Goal: Transaction & Acquisition: Purchase product/service

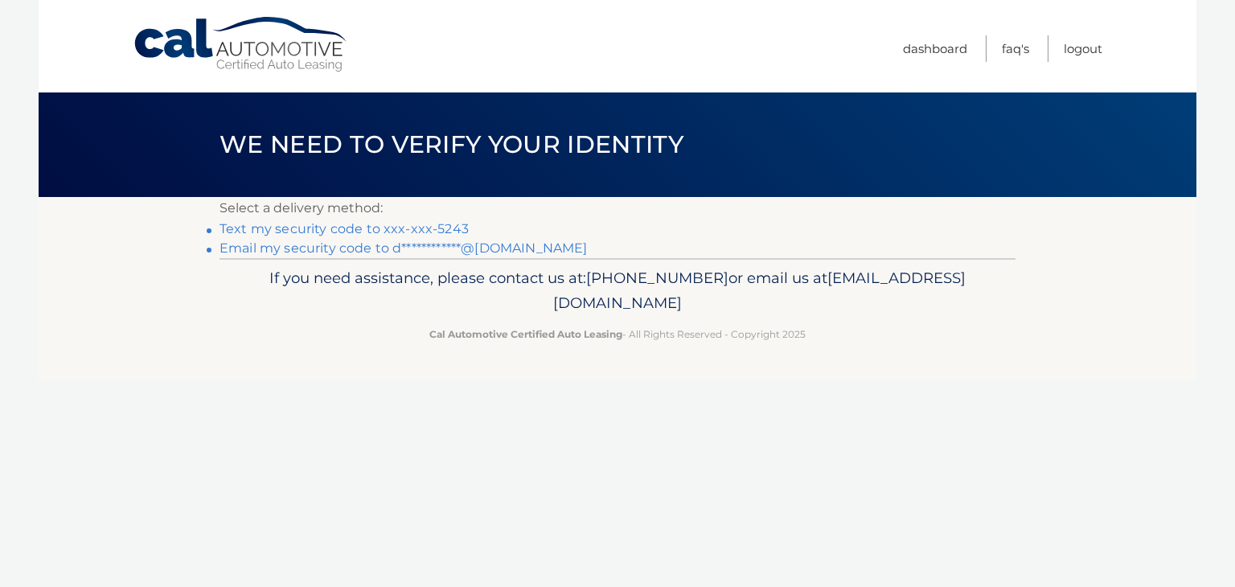
click at [450, 224] on link "Text my security code to xxx-xxx-5243" at bounding box center [344, 228] width 249 height 15
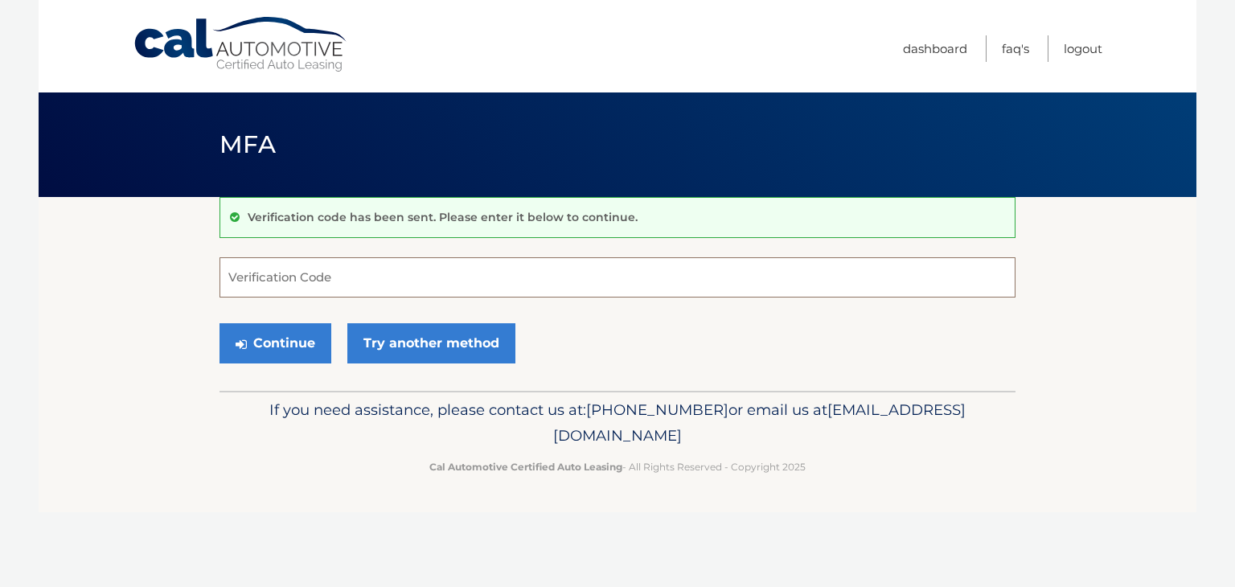
click at [710, 264] on input "Verification Code" at bounding box center [618, 277] width 796 height 40
type input "894504"
click at [307, 338] on button "Continue" at bounding box center [276, 343] width 112 height 40
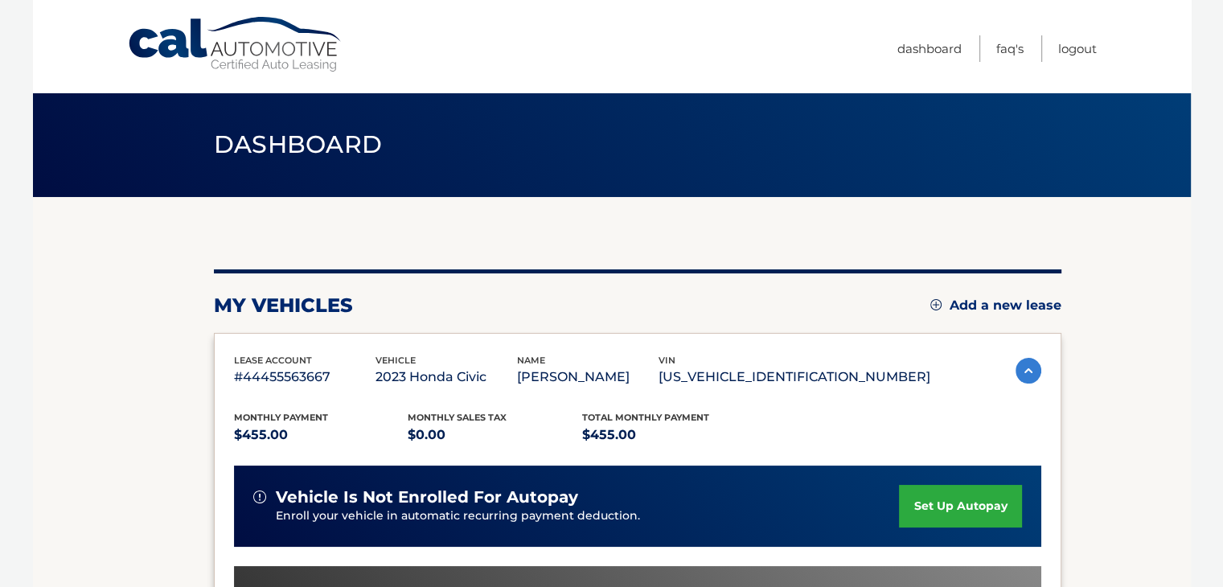
scroll to position [386, 0]
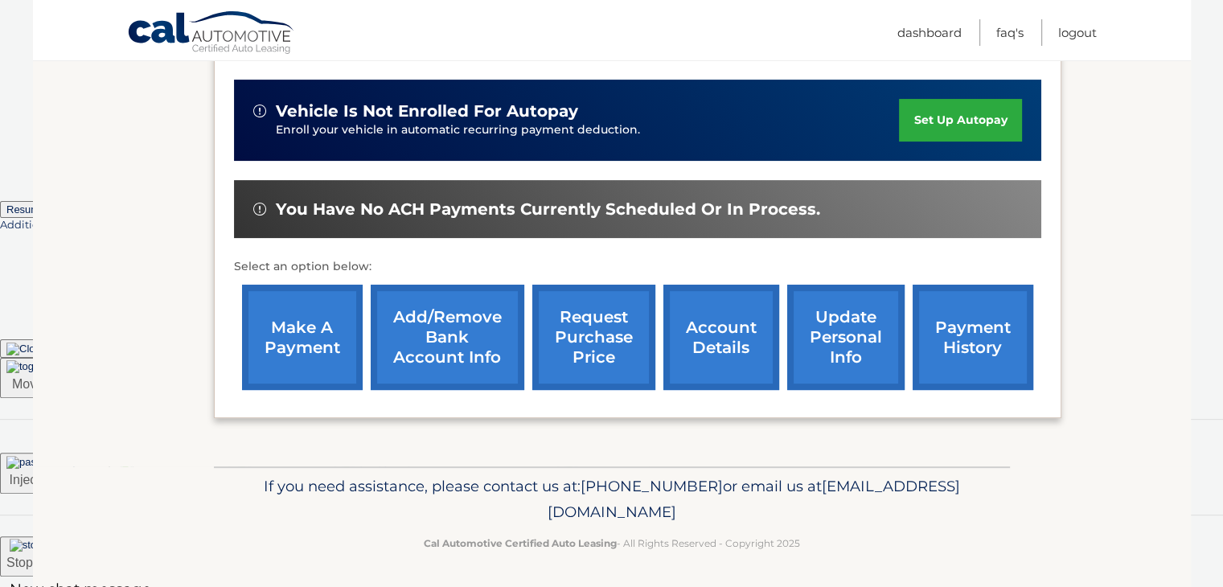
click at [309, 339] on link "make a payment" at bounding box center [302, 337] width 121 height 105
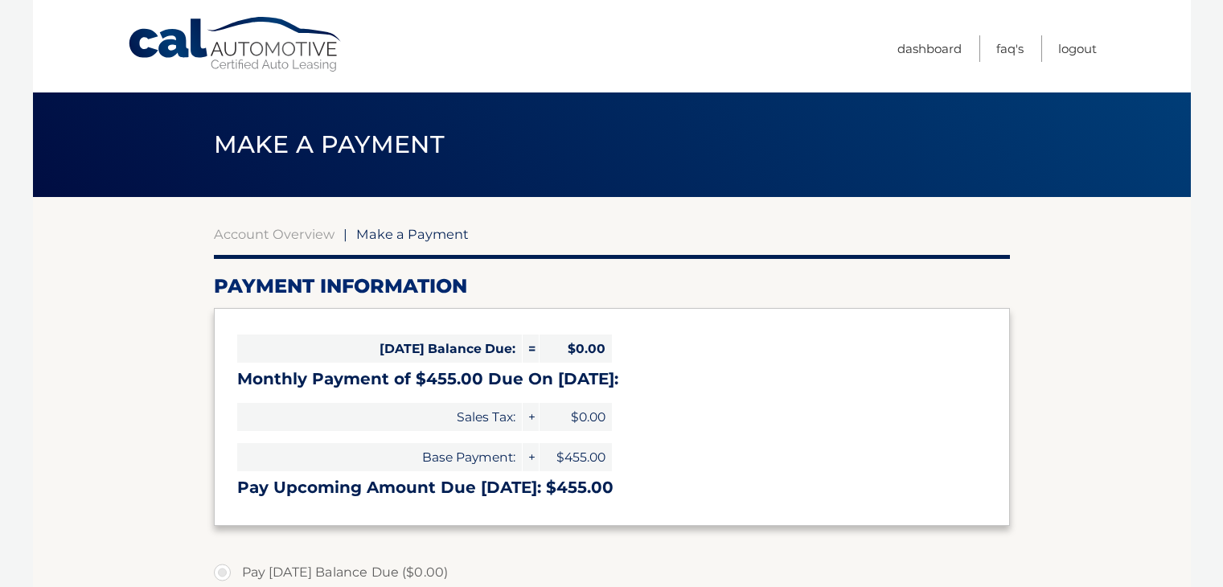
select select "ZGI2NGZmMzEtNmE3Mi00MmVjLThmNjctMWUyODZkODY4MWY2"
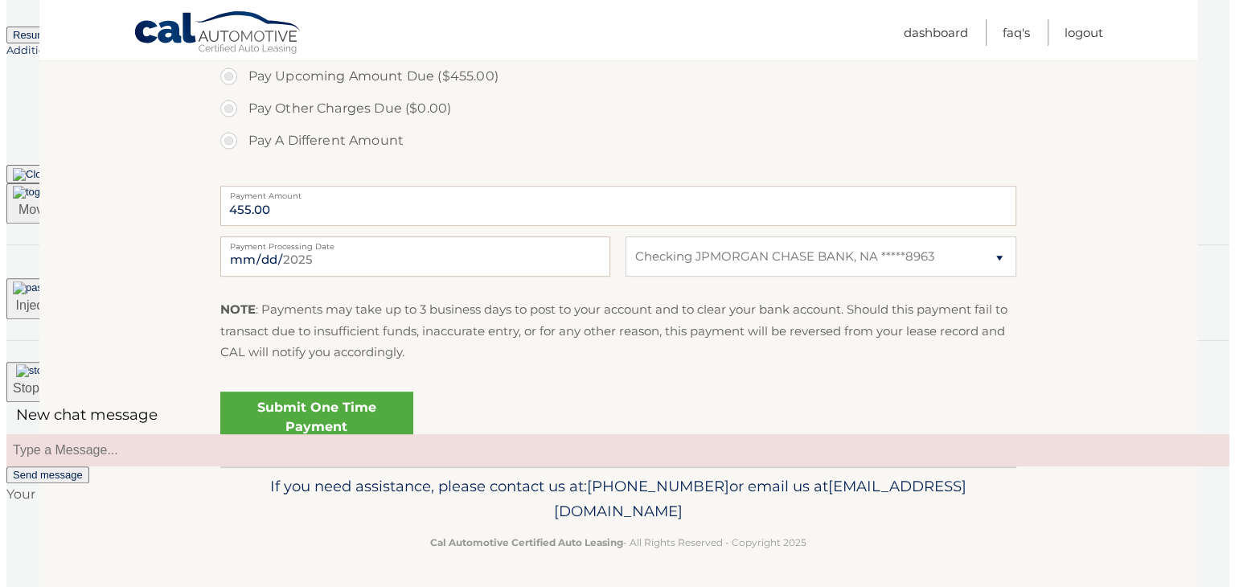
scroll to position [561, 0]
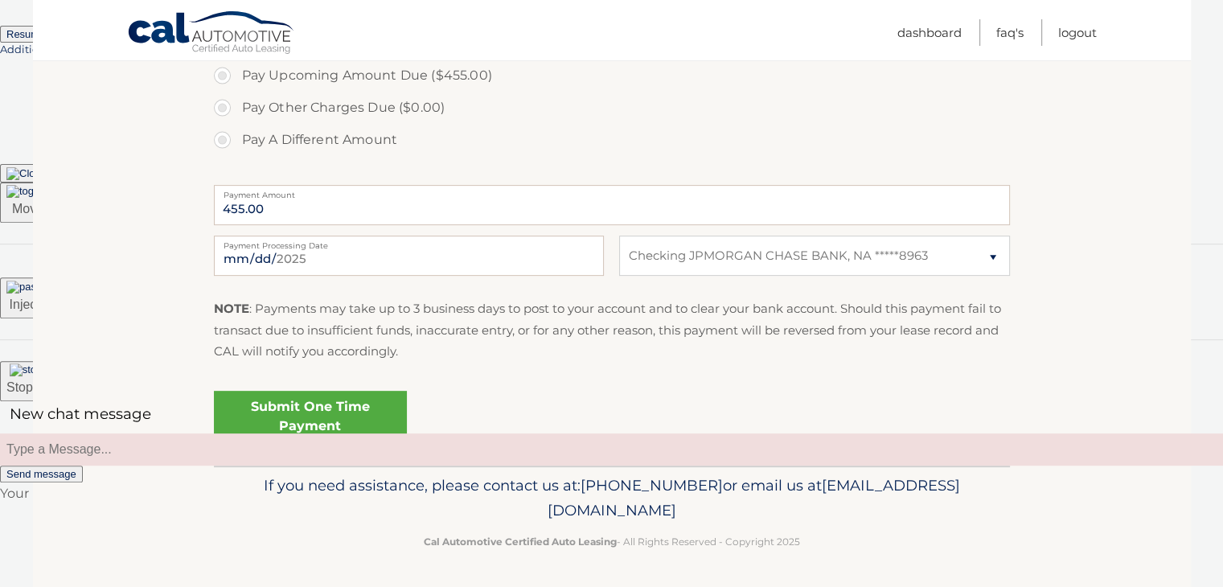
click at [361, 407] on link "Submit One Time Payment" at bounding box center [310, 416] width 193 height 51
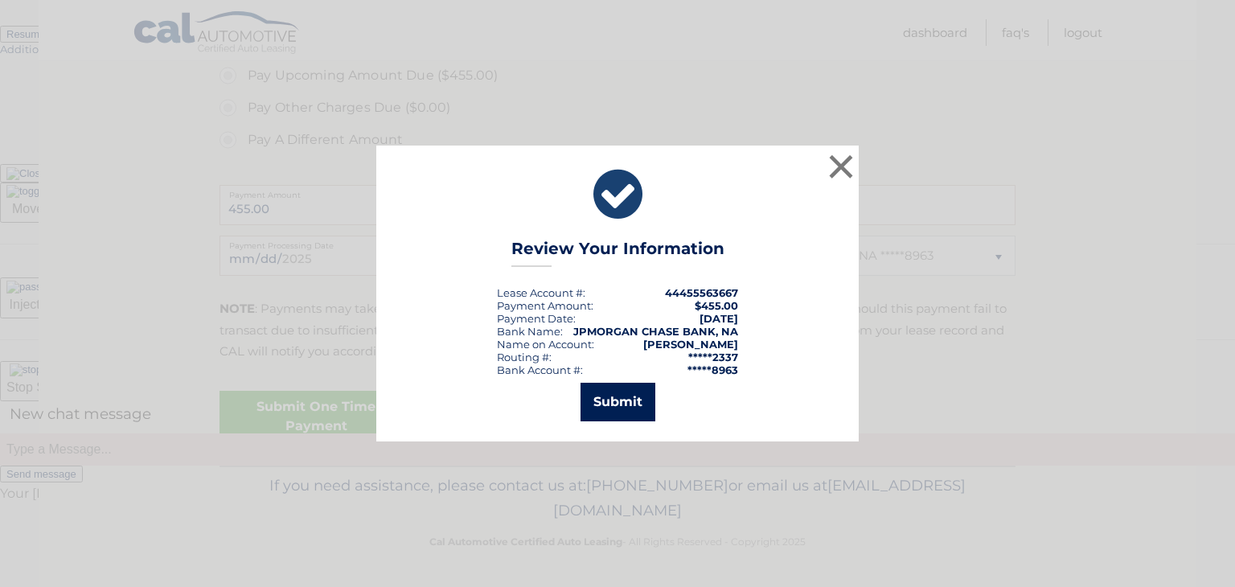
click at [641, 398] on button "Submit" at bounding box center [618, 402] width 75 height 39
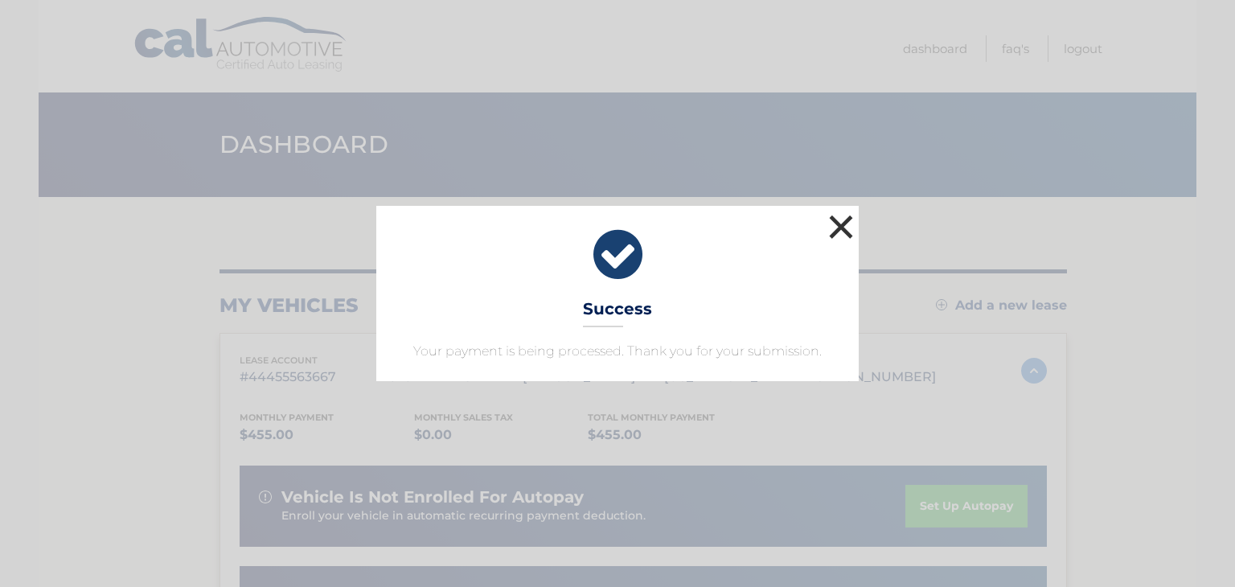
click at [840, 231] on button "×" at bounding box center [841, 227] width 32 height 32
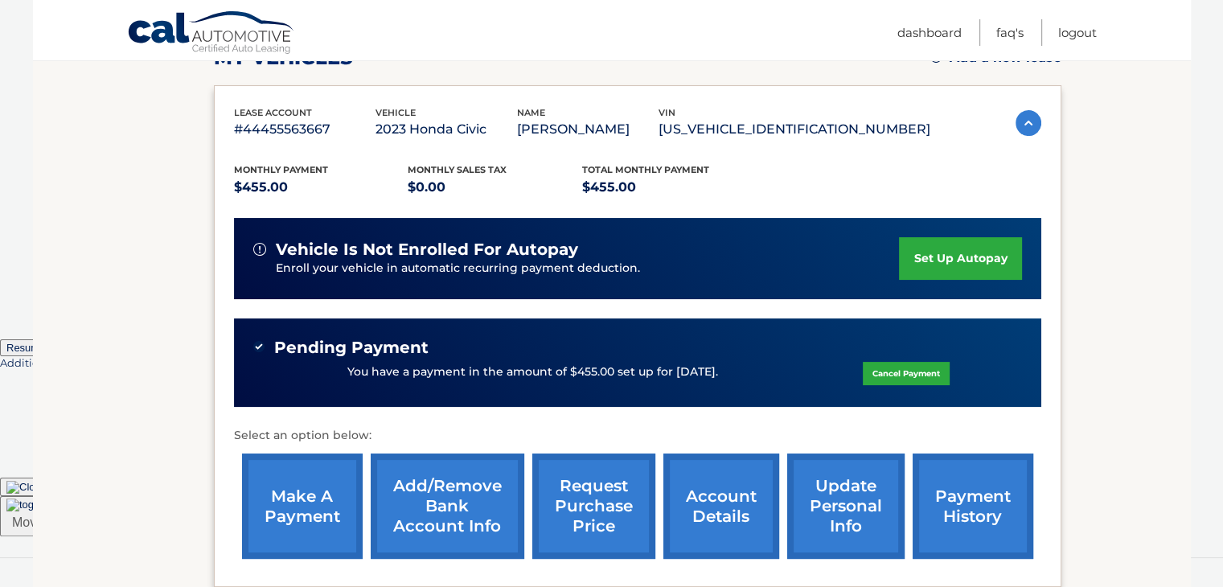
scroll to position [241, 0]
